Goal: Contribute content

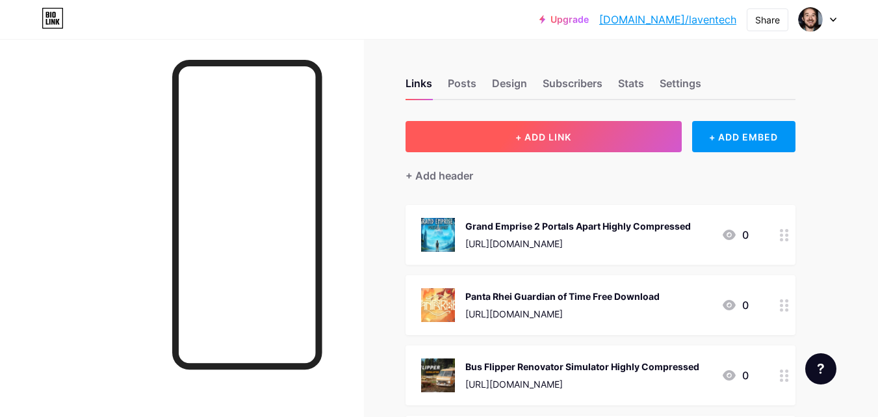
click at [633, 141] on button "+ ADD LINK" at bounding box center [544, 136] width 276 height 31
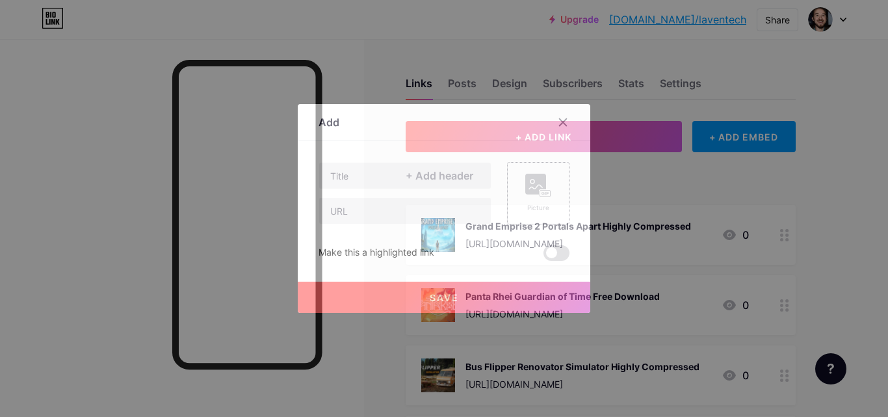
click at [536, 177] on rect at bounding box center [535, 184] width 21 height 21
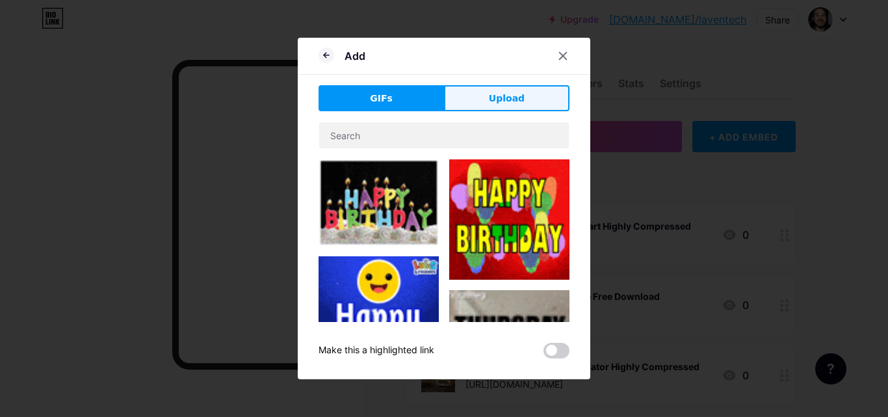
click at [469, 96] on button "Upload" at bounding box center [506, 98] width 125 height 26
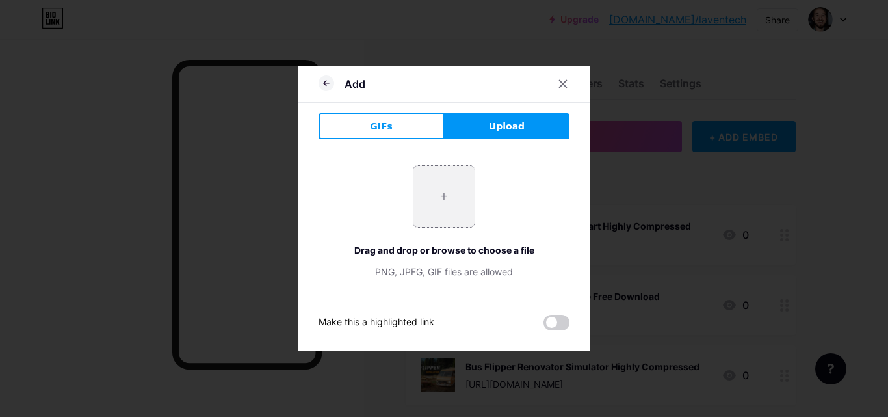
click at [466, 199] on input "file" at bounding box center [443, 196] width 61 height 61
type input "C:\fakepath\1_1_11zon_1_11zon.webp"
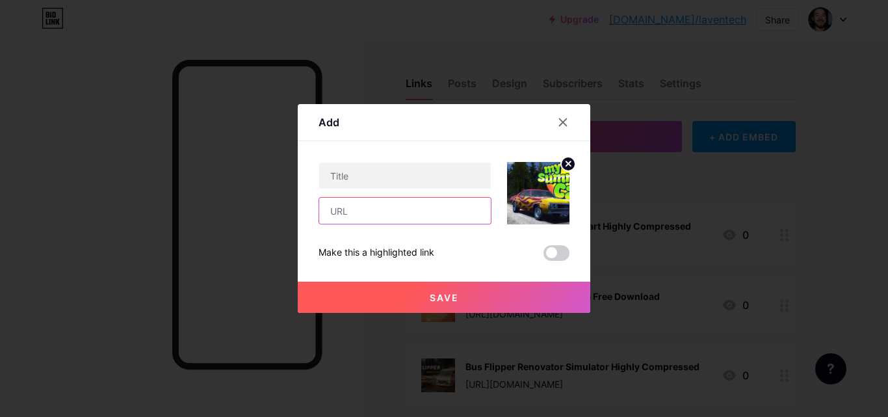
click at [434, 216] on input "text" at bounding box center [405, 211] width 172 height 26
paste input "[URL][DOMAIN_NAME]"
type input "[URL][DOMAIN_NAME]"
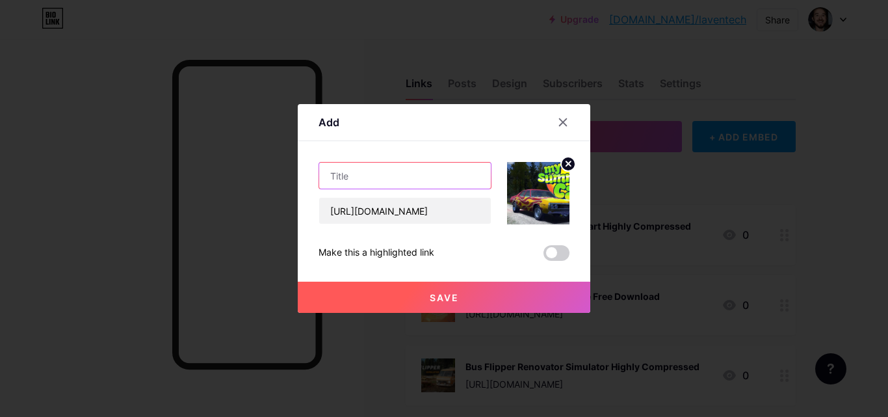
click at [464, 179] on input "text" at bounding box center [405, 176] width 172 height 26
paste input "My Summer Car Free Download Highly Compressed"
drag, startPoint x: 398, startPoint y: 175, endPoint x: 565, endPoint y: 142, distance: 170.2
click at [565, 142] on div "Content YouTube Play YouTube video without leaving your page. ADD Vimeo Play Vi…" at bounding box center [444, 201] width 251 height 120
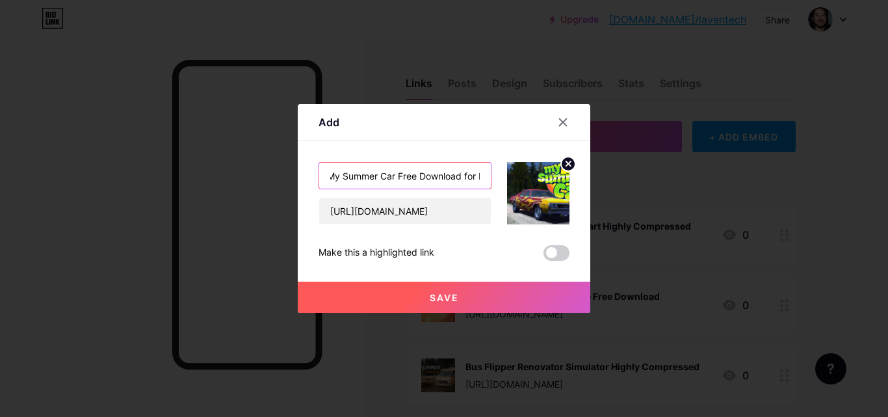
scroll to position [0, 16]
paste input "text"
type input "My Summer Car Free Download for PC"
click at [504, 299] on button "Save" at bounding box center [444, 296] width 293 height 31
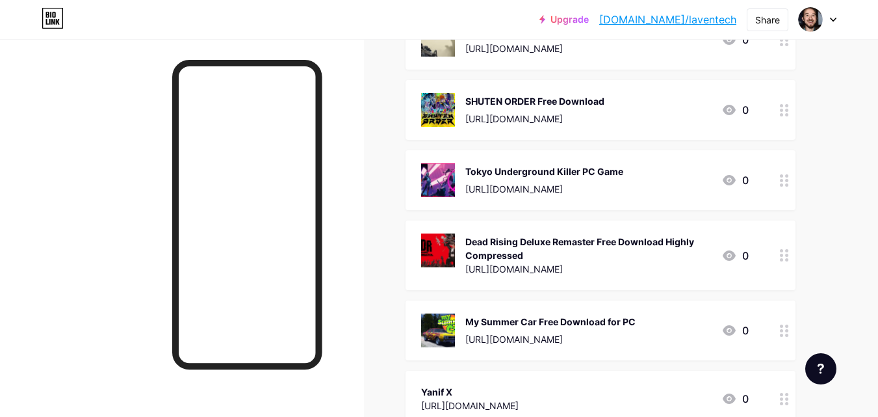
scroll to position [3184, 0]
